Goal: Task Accomplishment & Management: Complete application form

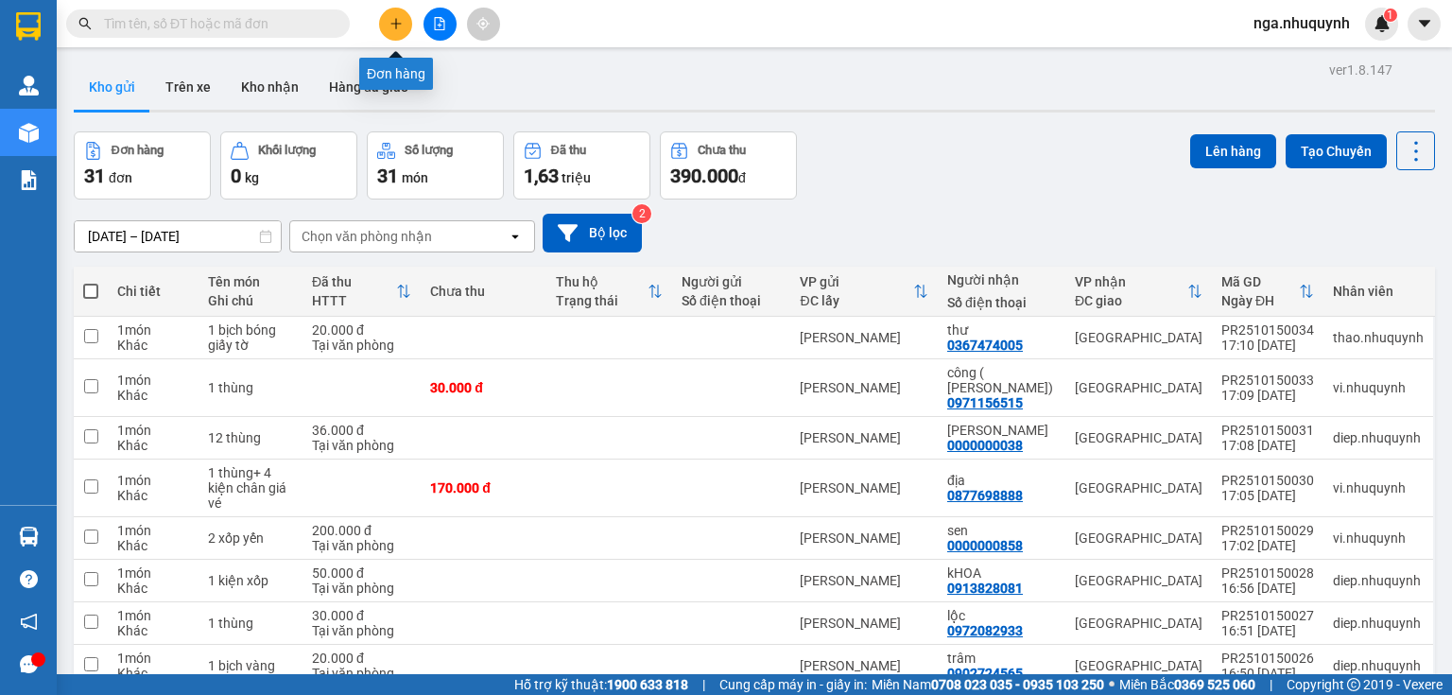
click at [392, 21] on icon "plus" at bounding box center [396, 23] width 13 height 13
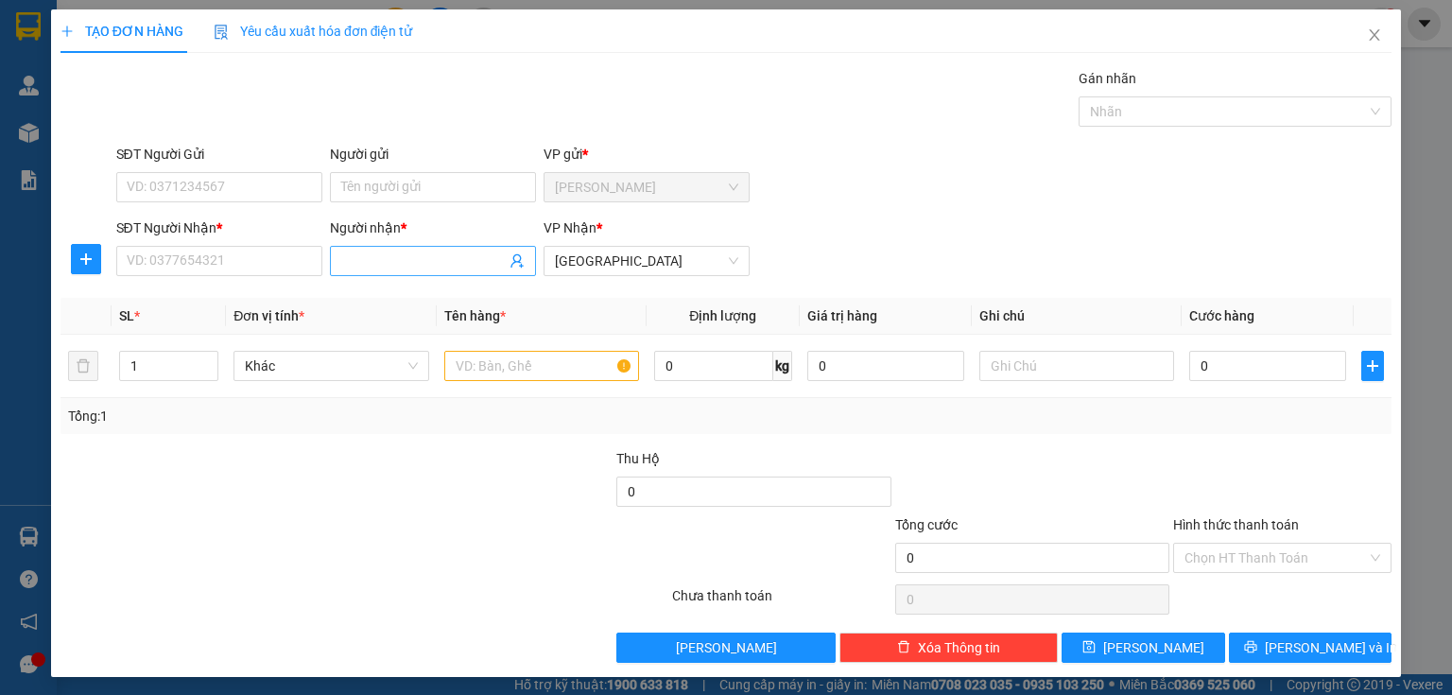
click at [384, 265] on input "Người nhận *" at bounding box center [423, 261] width 165 height 21
type input "[PERSON_NAME]"
click at [216, 269] on input "SĐT Người Nhận *" at bounding box center [219, 261] width 206 height 30
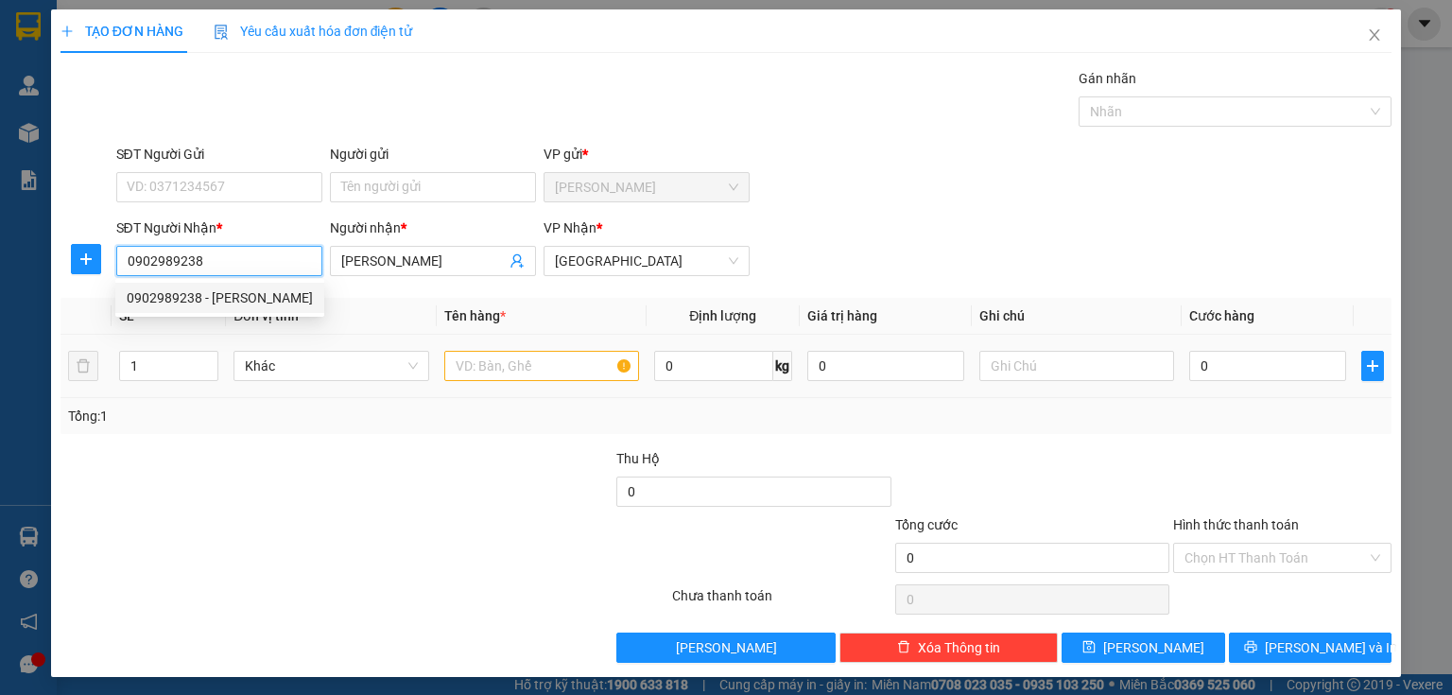
type input "0902989238"
click at [492, 369] on input "text" at bounding box center [541, 366] width 195 height 30
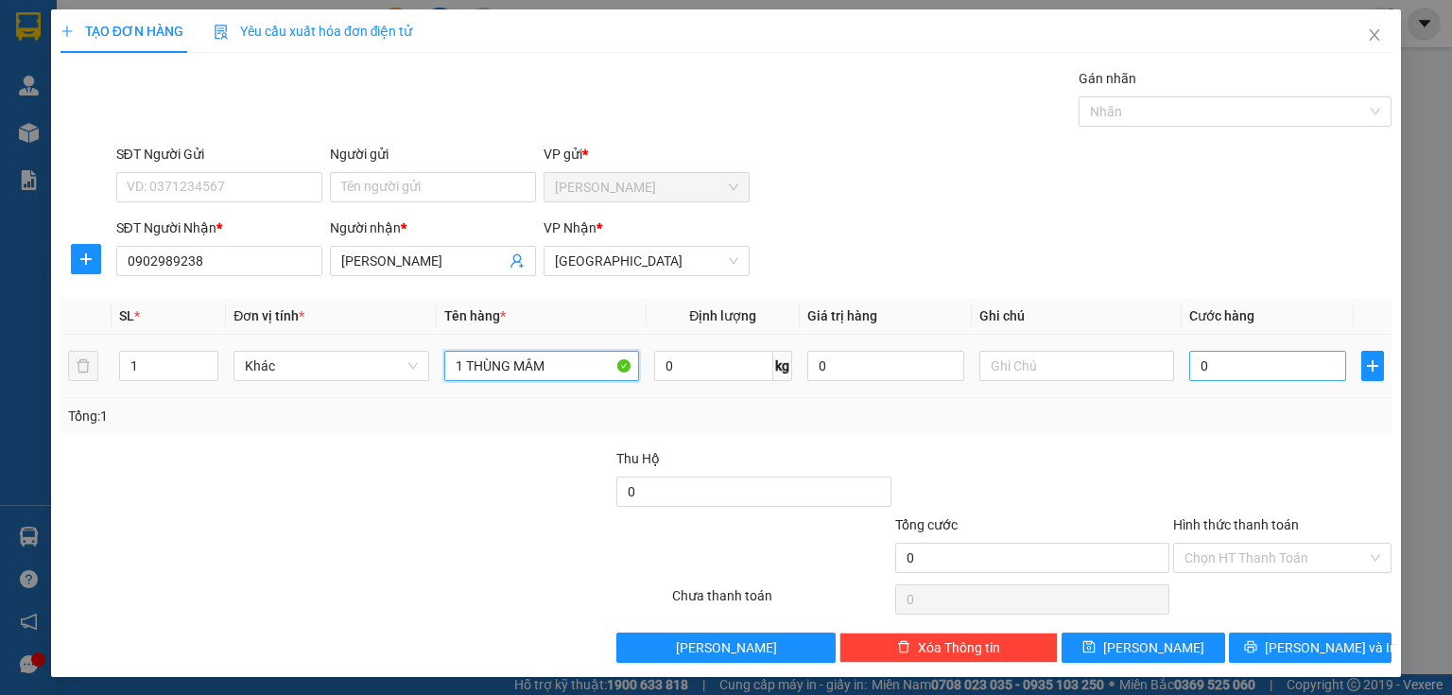
type input "1 THÙNG MÂM"
click at [1221, 373] on input "0" at bounding box center [1267, 366] width 157 height 30
type input "3"
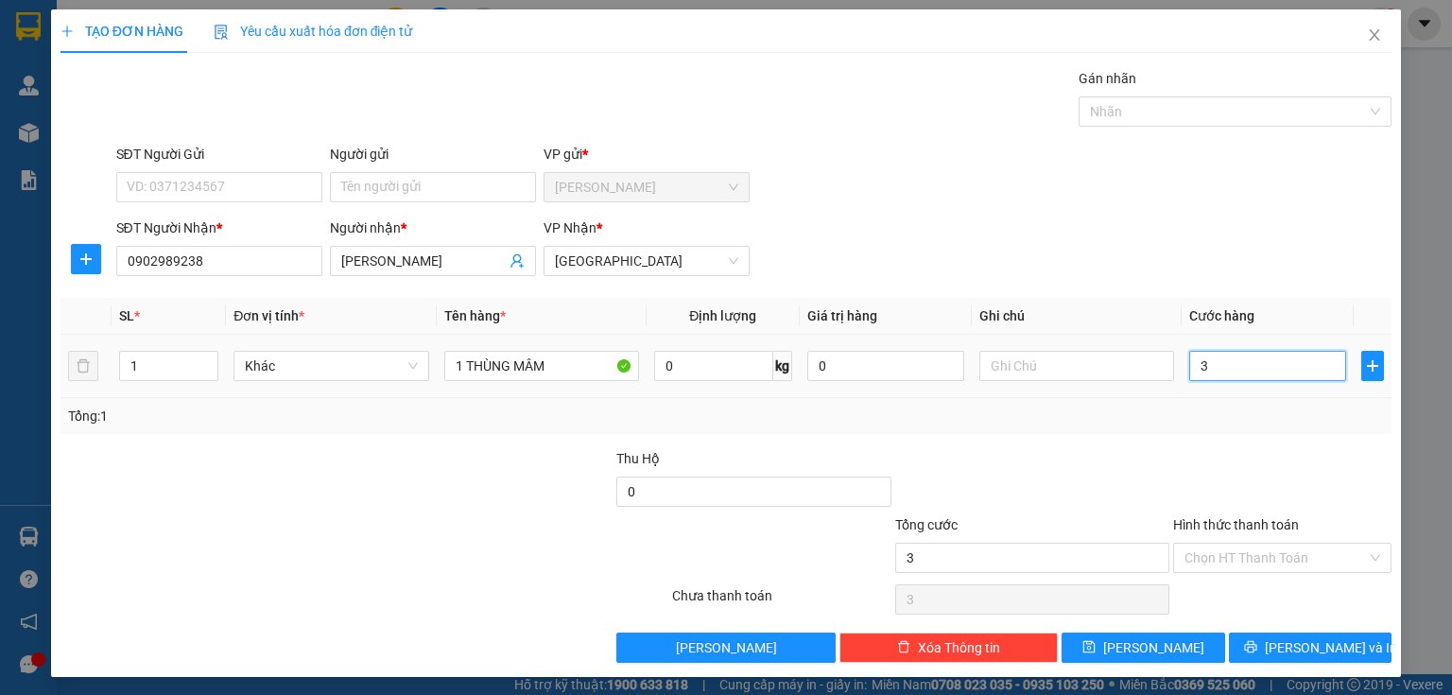
type input "30"
type input "300"
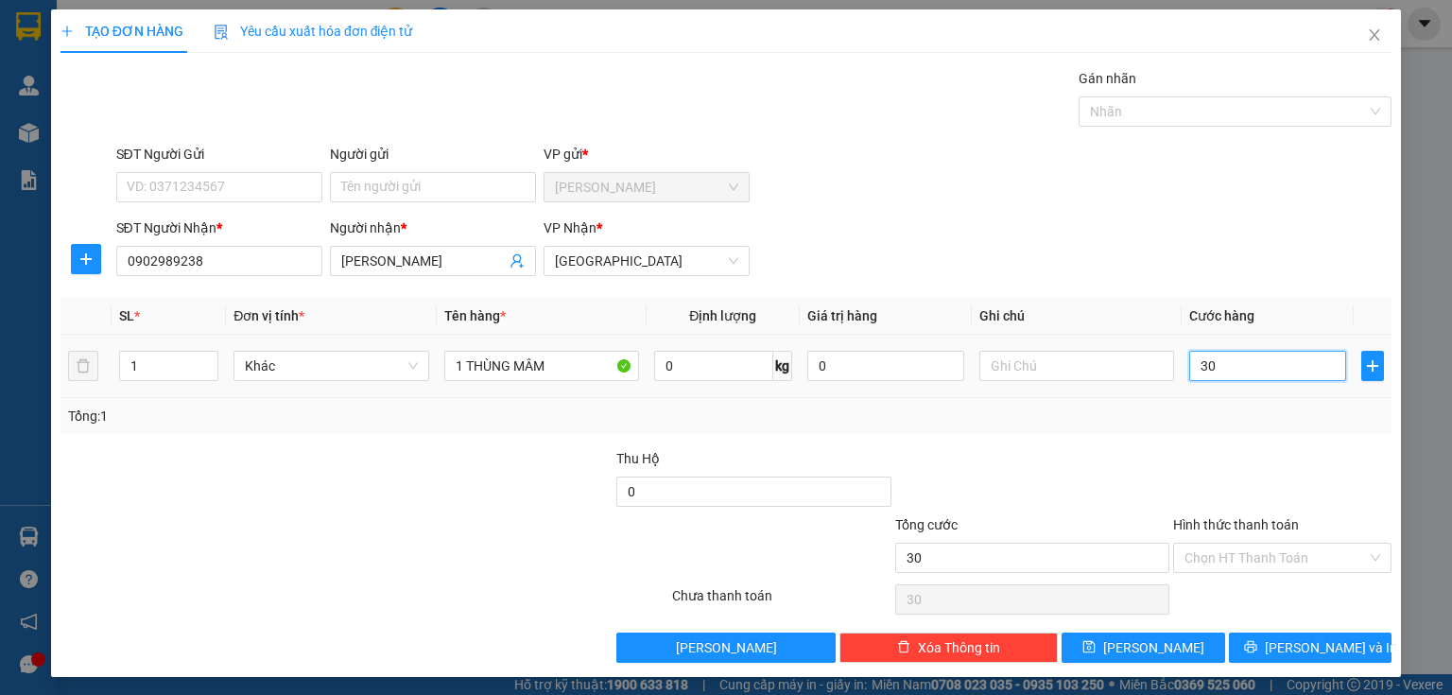
type input "300"
type input "3.000"
type input "30.000"
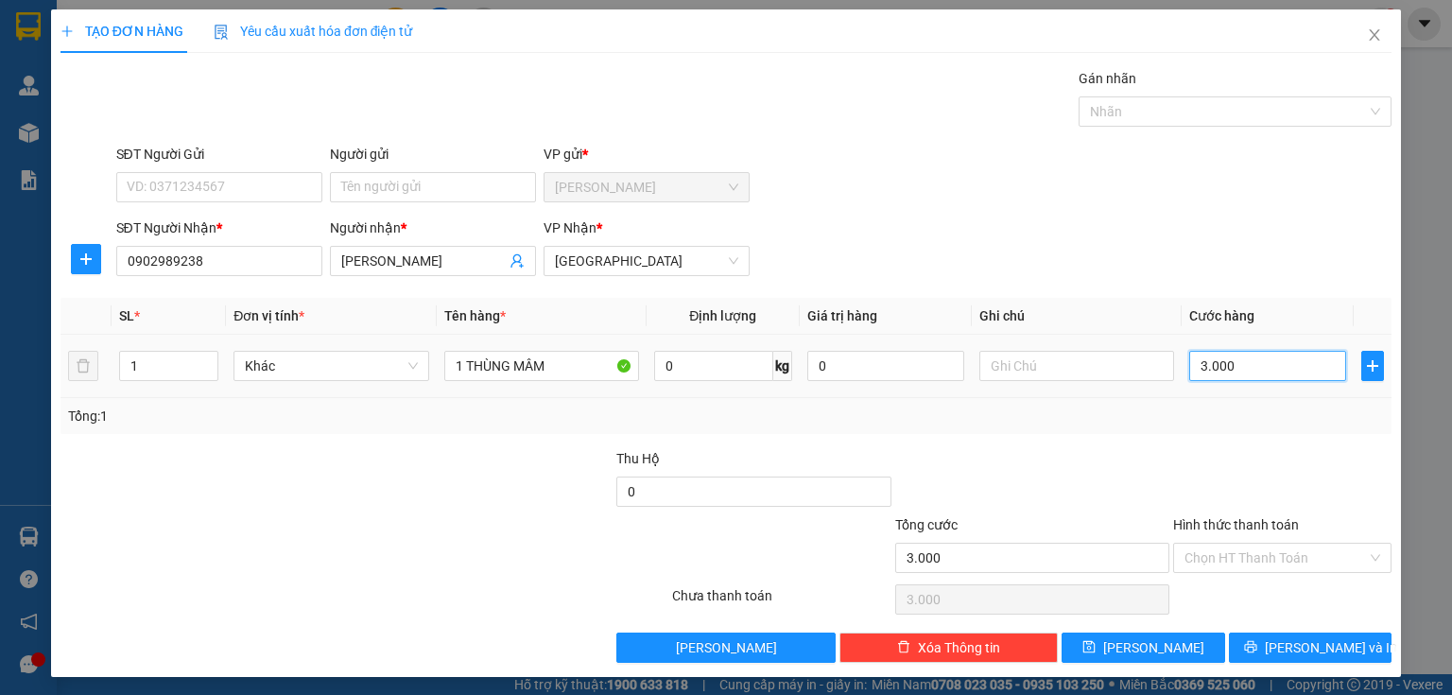
type input "30.000"
click at [1190, 557] on input "Hình thức thanh toán" at bounding box center [1276, 558] width 182 height 28
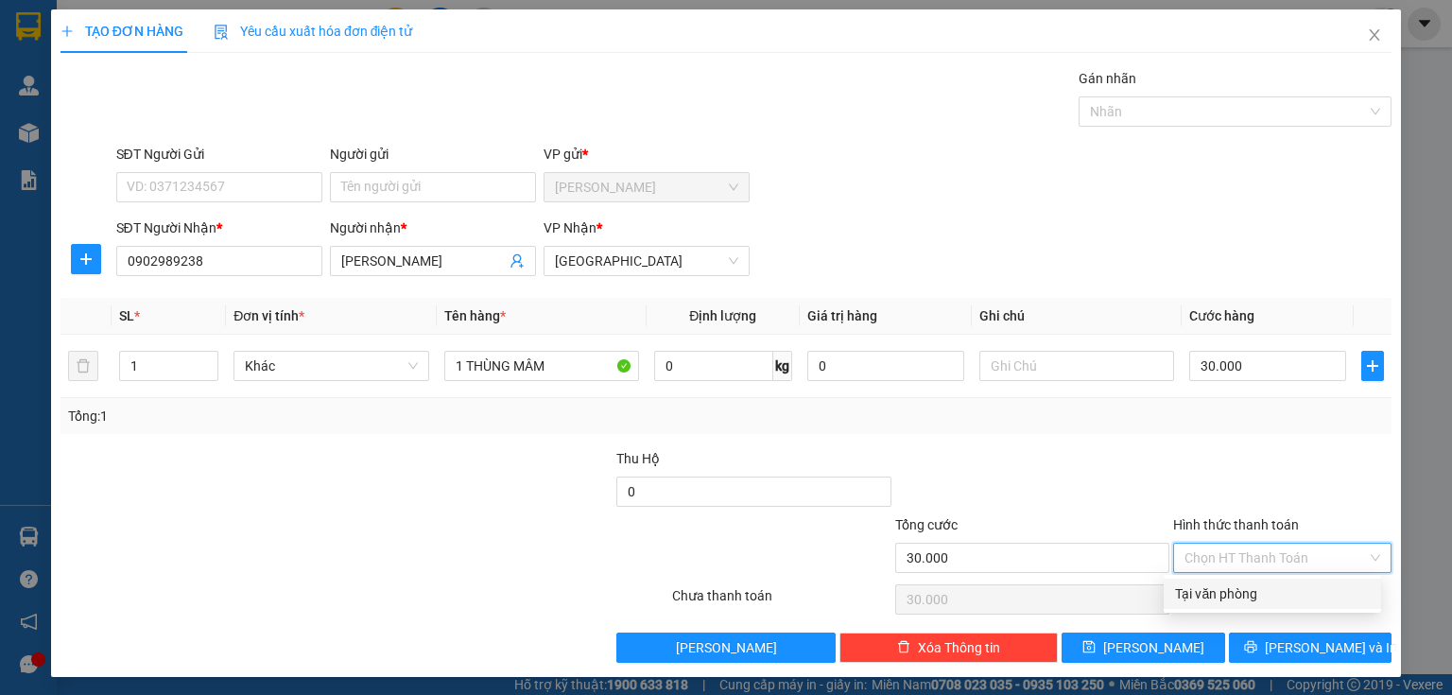
click at [1174, 607] on div "Tại văn phòng" at bounding box center [1272, 594] width 217 height 30
type input "0"
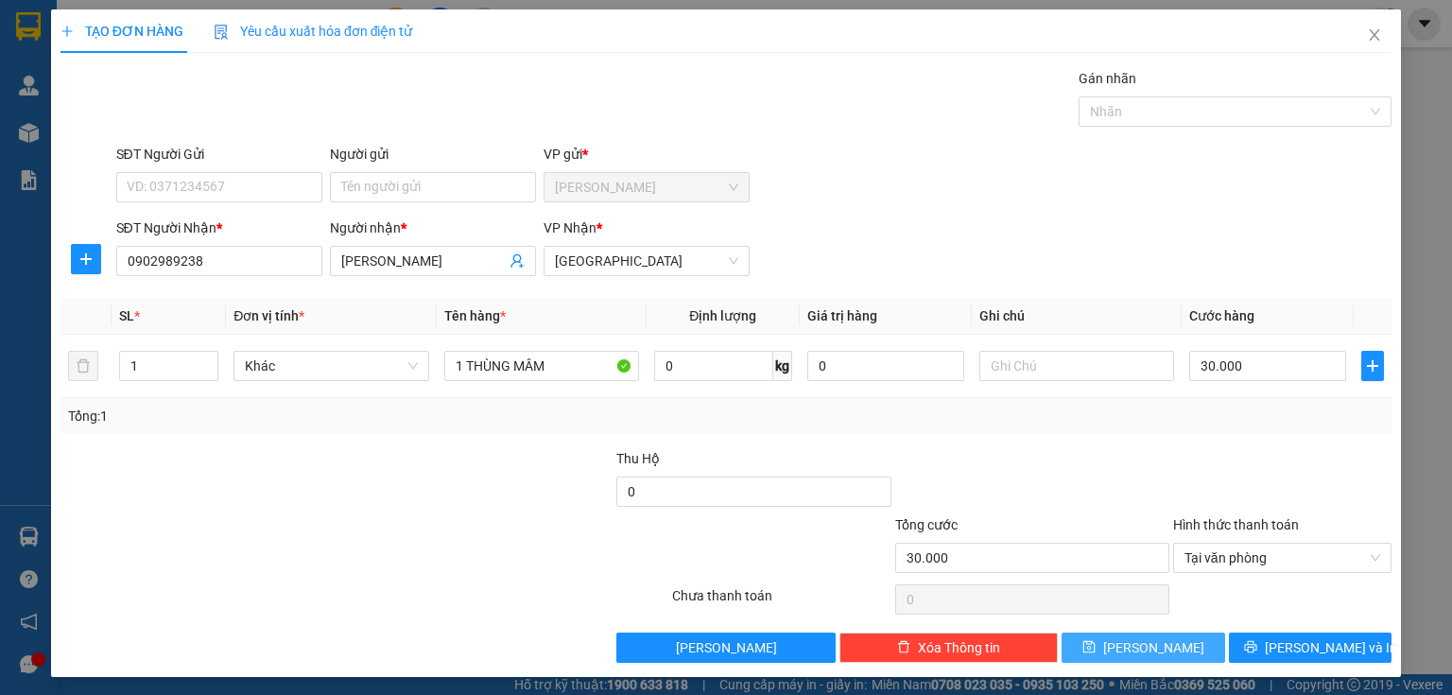
click at [1163, 644] on button "[PERSON_NAME]" at bounding box center [1144, 648] width 164 height 30
type input "0"
